Goal: Task Accomplishment & Management: Use online tool/utility

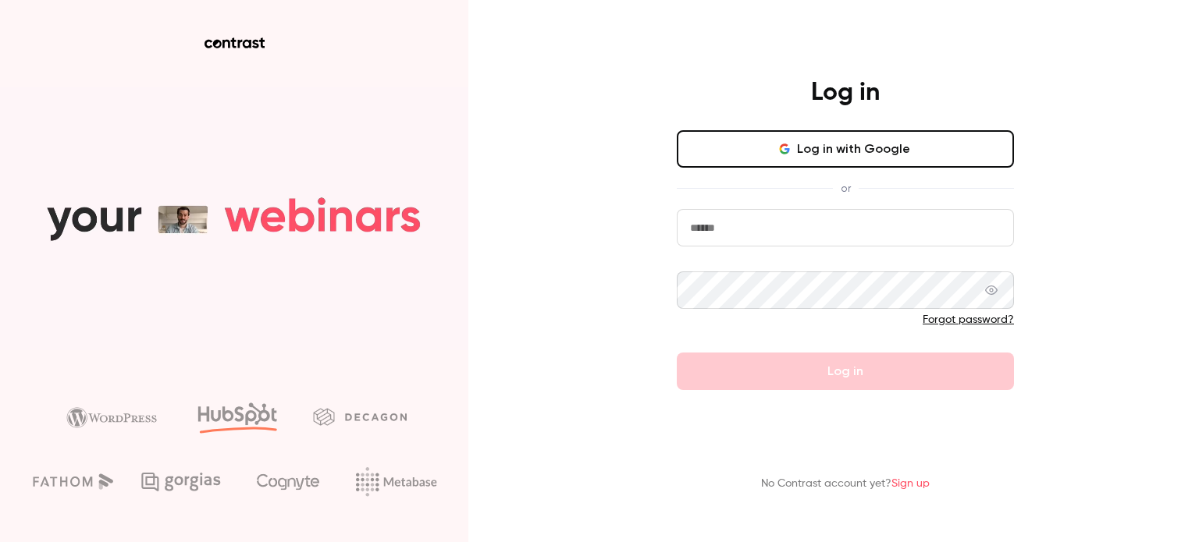
click at [1077, 72] on div "Log in Log in with Google or Forgot password? Log in No Contrast account yet? S…" at bounding box center [599, 271] width 1199 height 542
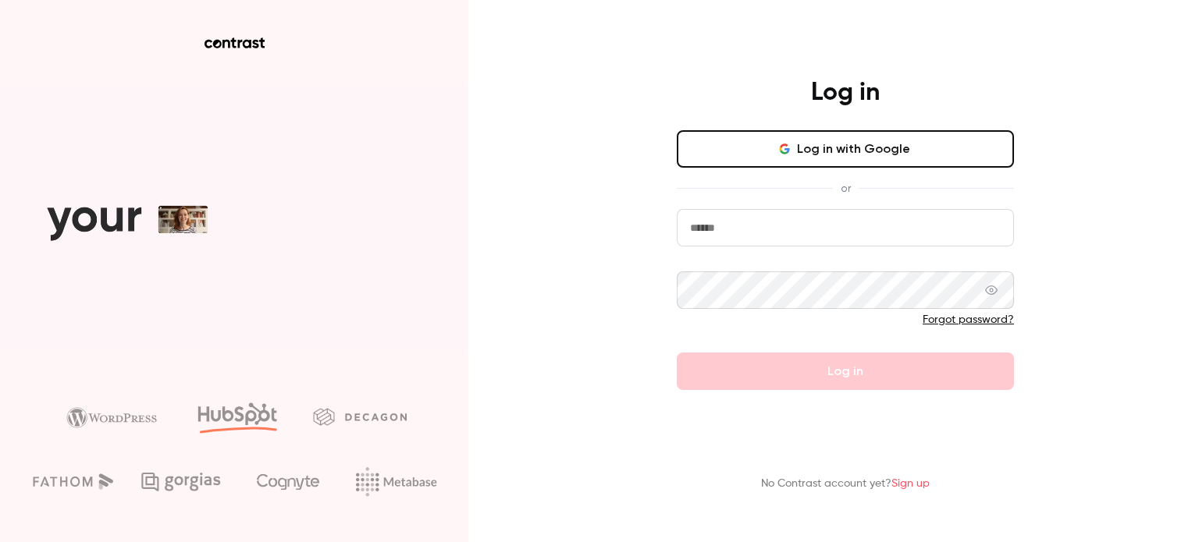
click at [1049, 29] on div "Log in Log in with Google or Forgot password? Log in No Contrast account yet? S…" at bounding box center [599, 271] width 1199 height 542
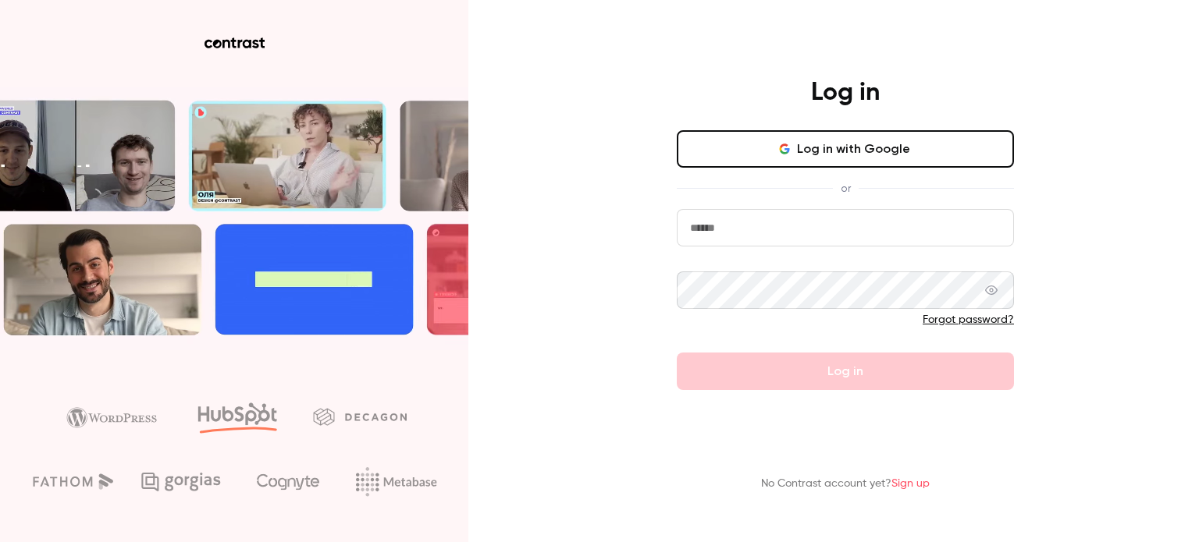
click at [857, 152] on button "Log in with Google" at bounding box center [845, 148] width 337 height 37
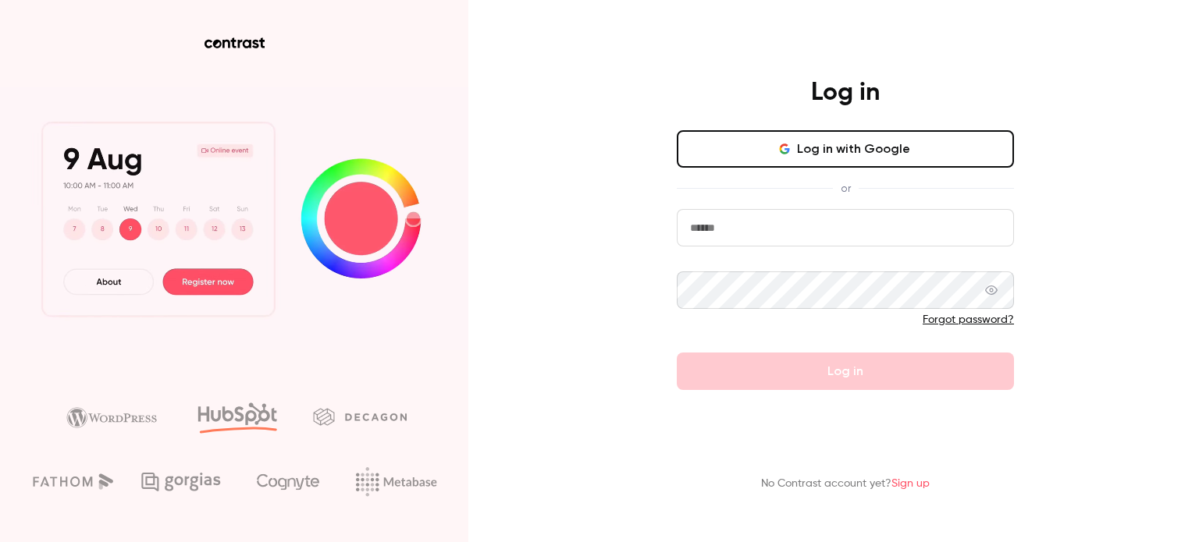
click at [501, 225] on div "Log in Log in with Google or Forgot password? Log in No Contrast account yet? S…" at bounding box center [599, 271] width 1199 height 542
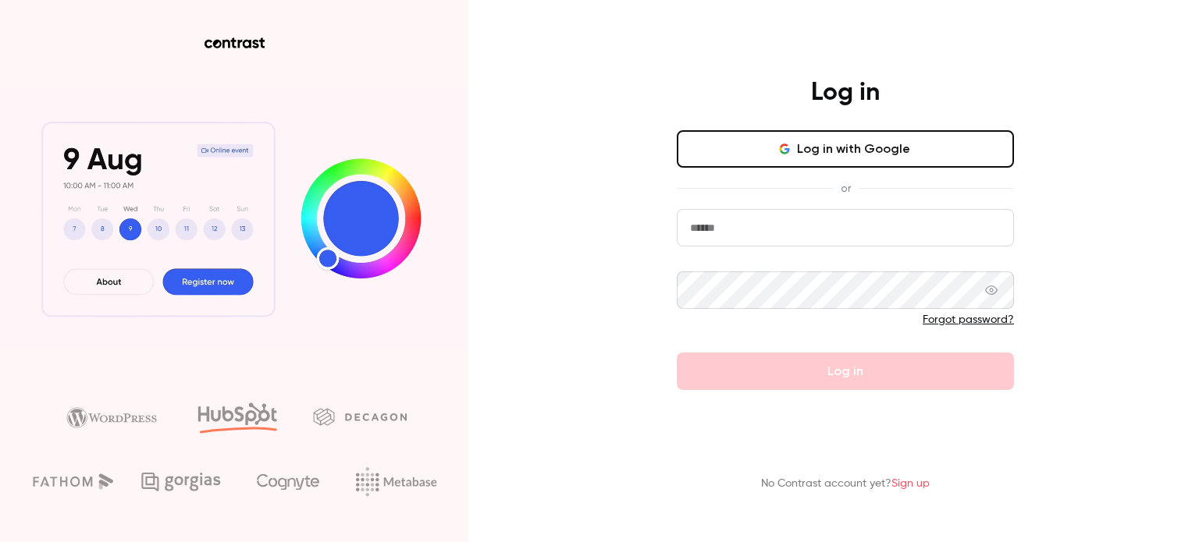
click at [818, 233] on input "email" at bounding box center [845, 227] width 337 height 37
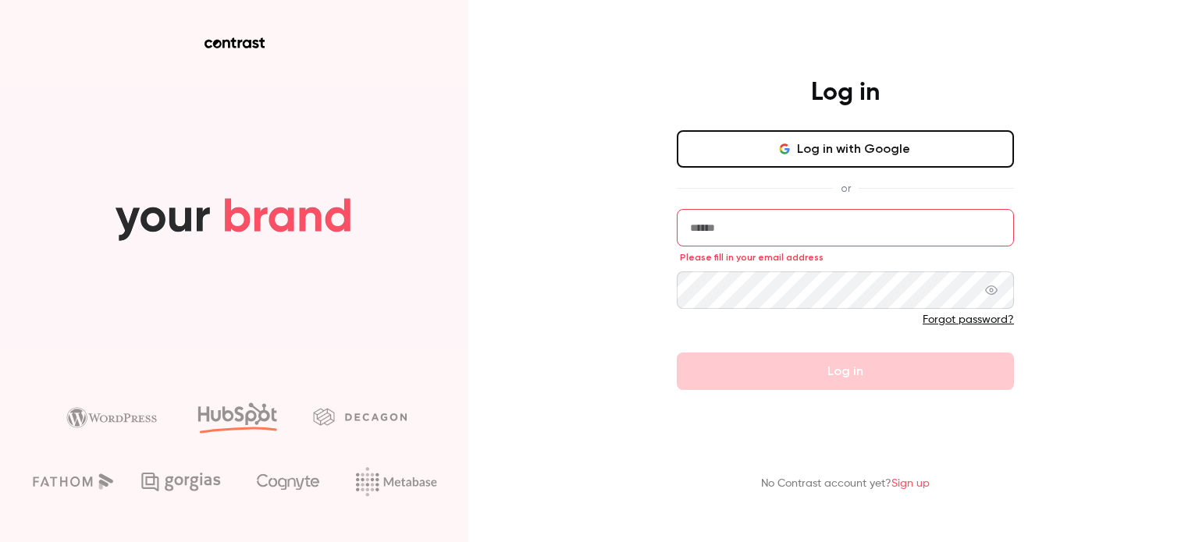
click at [824, 158] on button "Log in with Google" at bounding box center [845, 148] width 337 height 37
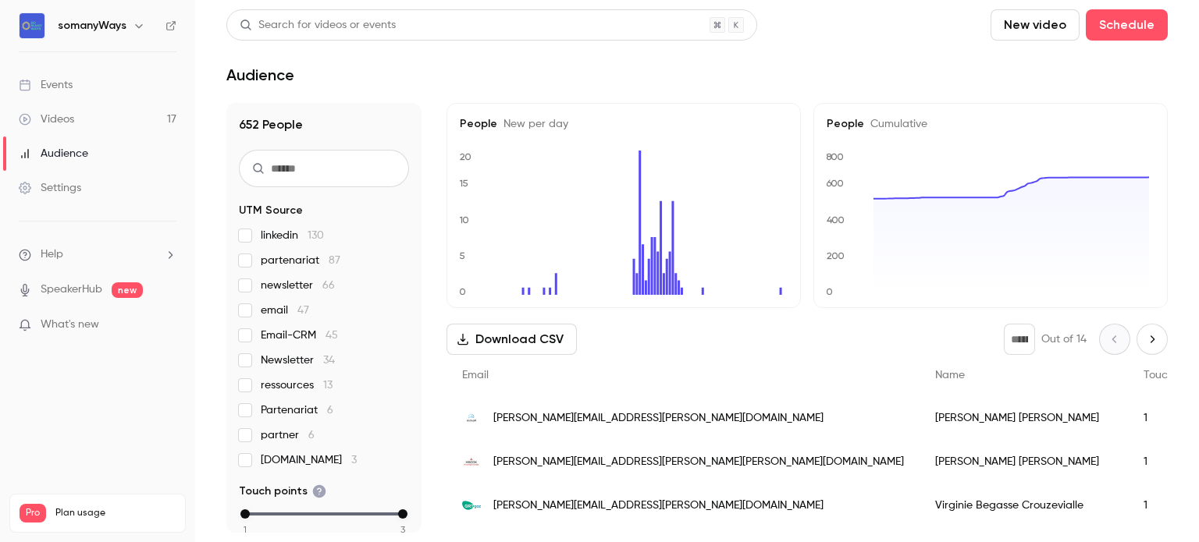
click at [73, 83] on div "Events" at bounding box center [46, 85] width 54 height 16
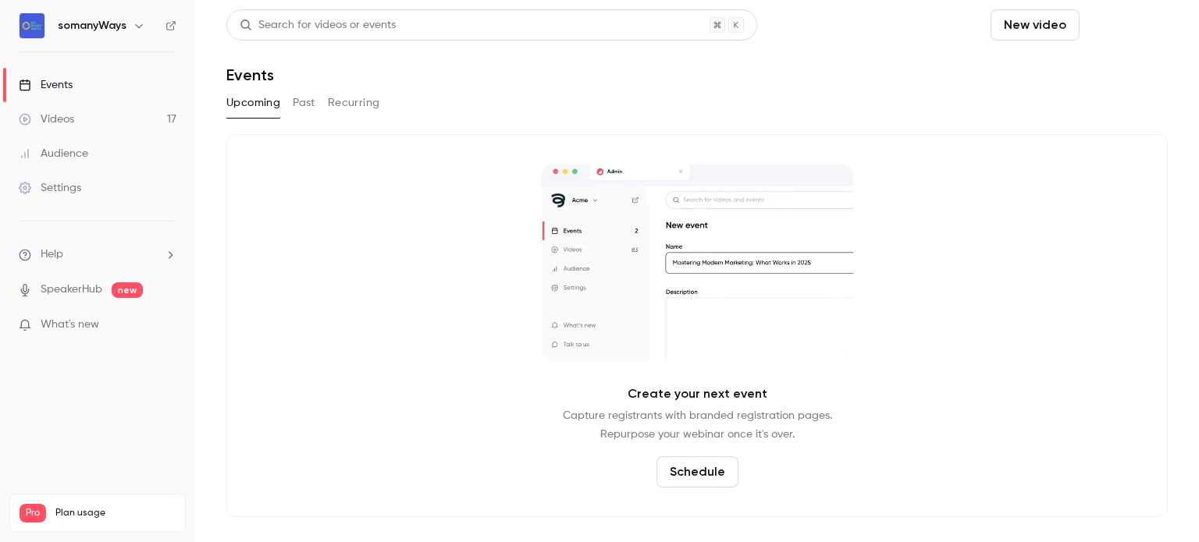
click at [1116, 26] on button "Schedule" at bounding box center [1126, 24] width 82 height 31
